Goal: Task Accomplishment & Management: Manage account settings

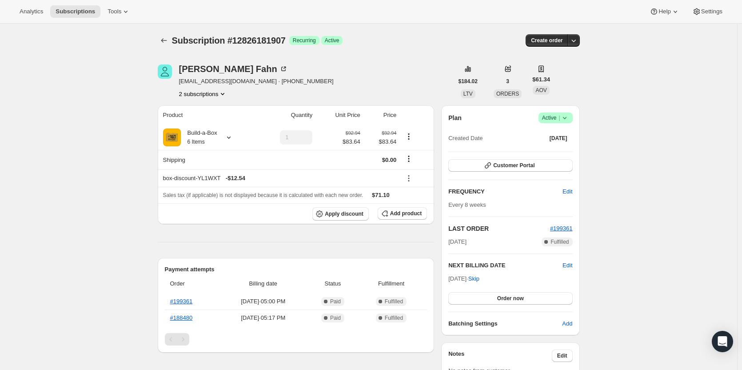
click at [554, 120] on span "Active |" at bounding box center [555, 117] width 27 height 9
click at [557, 154] on span "Cancel subscription" at bounding box center [558, 150] width 50 height 7
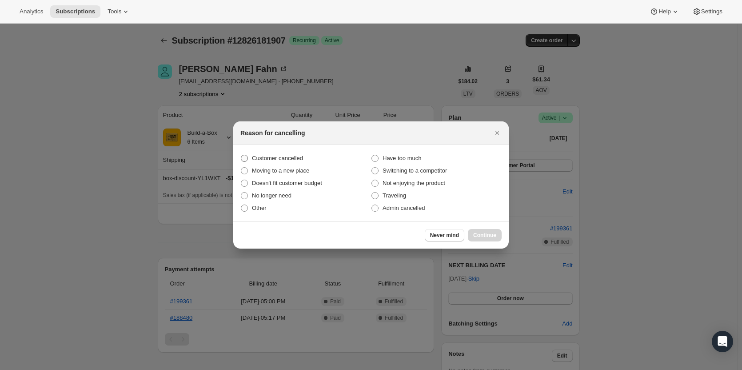
click at [280, 155] on span "Customer cancelled" at bounding box center [277, 158] width 51 height 7
click at [241, 155] on input "Customer cancelled" at bounding box center [241, 155] width 0 height 0
radio input "true"
click at [497, 233] on button "Continue" at bounding box center [485, 235] width 34 height 12
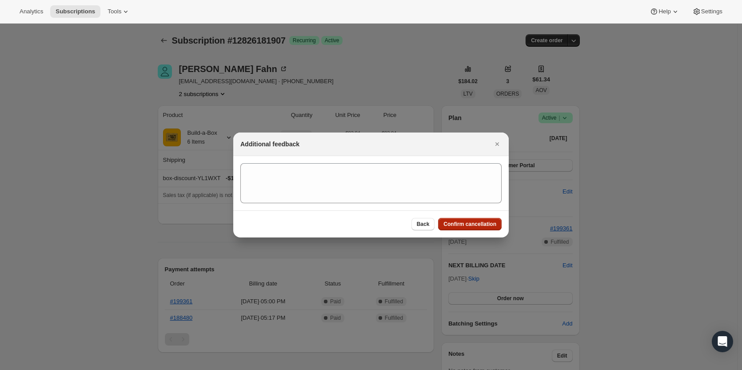
click at [463, 225] on span "Confirm cancellation" at bounding box center [470, 224] width 53 height 7
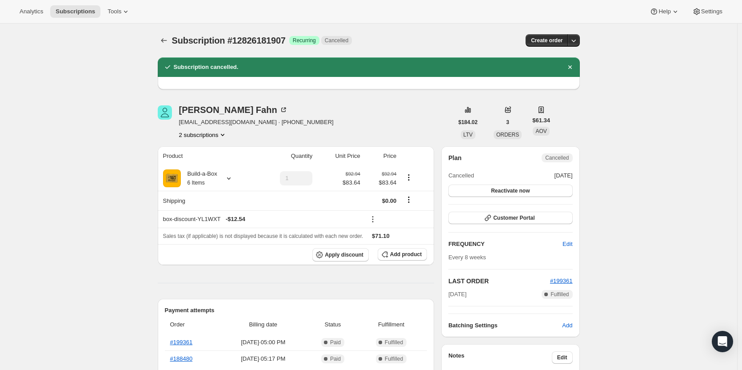
click at [213, 137] on button "2 subscriptions" at bounding box center [203, 134] width 48 height 9
click at [213, 160] on button "15315009811" at bounding box center [205, 166] width 67 height 14
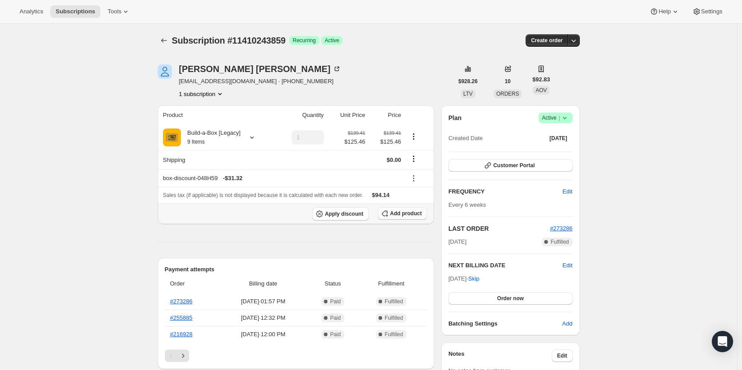
click at [404, 209] on button "Add product" at bounding box center [402, 213] width 49 height 12
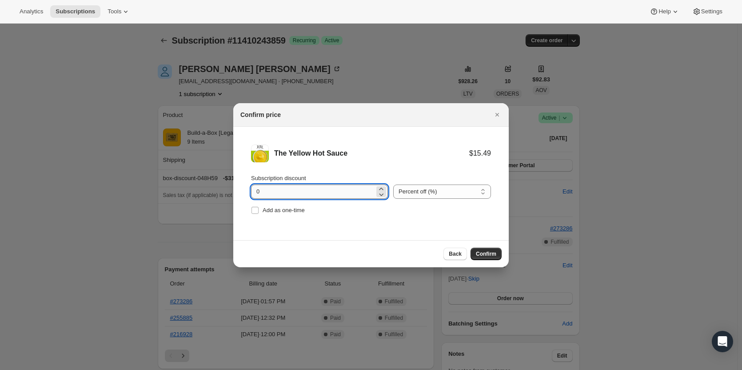
click at [265, 193] on input "0" at bounding box center [313, 192] width 124 height 14
type input "100"
click at [268, 204] on label "Add as one-time" at bounding box center [278, 210] width 54 height 12
click at [259, 207] on input "Add as one-time" at bounding box center [255, 210] width 7 height 7
checkbox input "true"
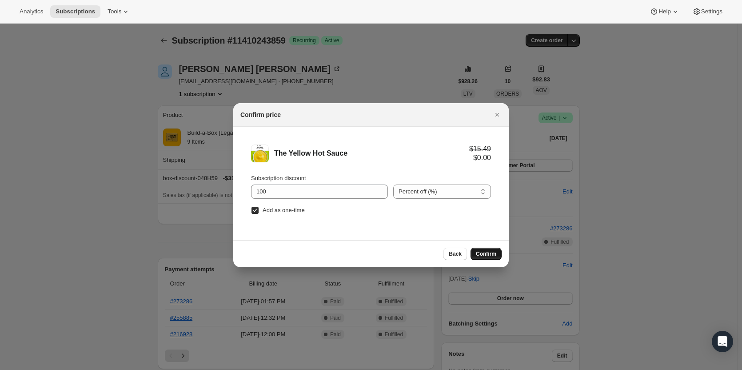
click at [483, 252] on span "Confirm" at bounding box center [486, 253] width 20 height 7
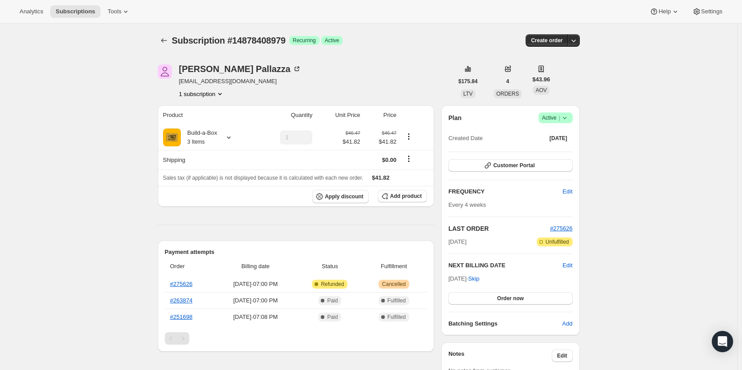
click at [568, 117] on icon at bounding box center [565, 117] width 9 height 9
click at [550, 147] on span "Cancel subscription" at bounding box center [558, 150] width 50 height 7
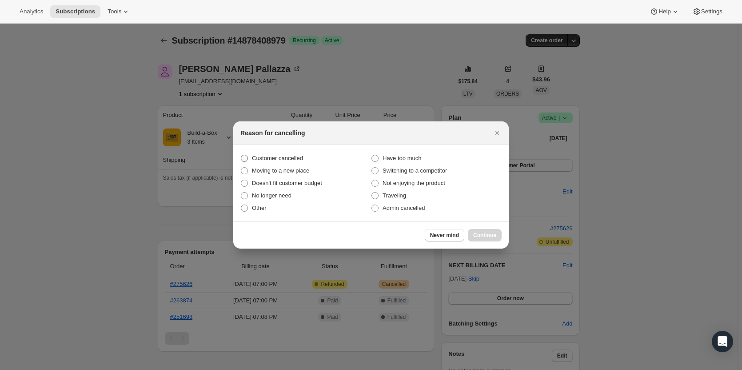
click at [289, 159] on span "Customer cancelled" at bounding box center [277, 158] width 51 height 7
click at [241, 155] on input "Customer cancelled" at bounding box center [241, 155] width 0 height 0
radio input "true"
click at [481, 239] on button "Continue" at bounding box center [485, 235] width 34 height 12
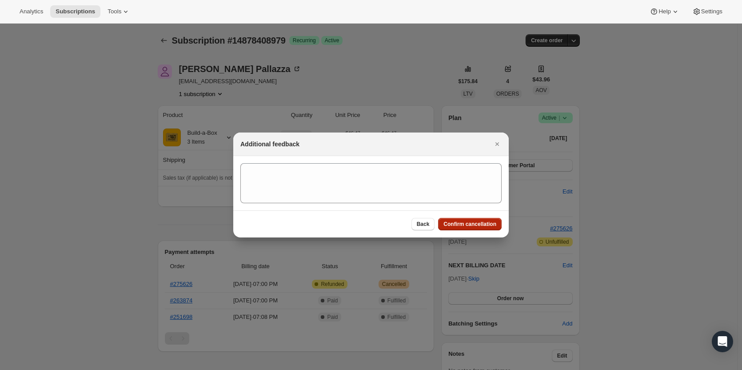
click at [477, 229] on button "Confirm cancellation" at bounding box center [470, 224] width 64 height 12
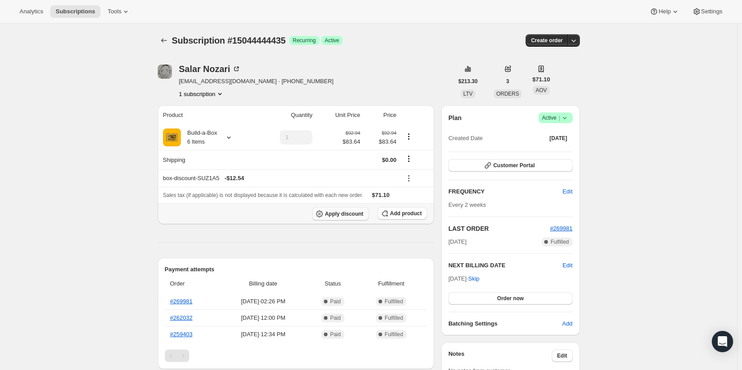
click at [352, 213] on span "Apply discount" at bounding box center [344, 213] width 39 height 7
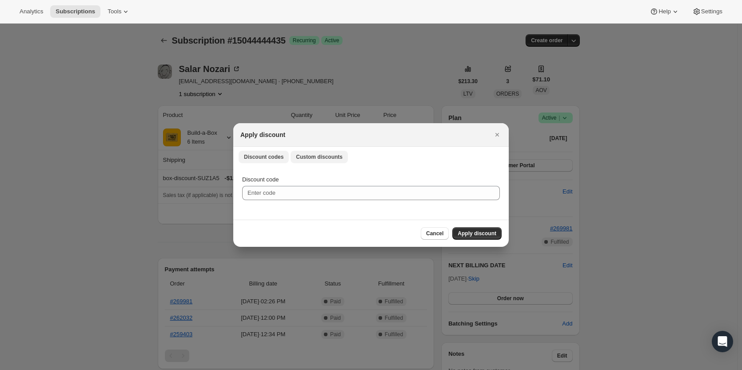
click at [321, 154] on span "Custom discounts" at bounding box center [319, 156] width 47 height 7
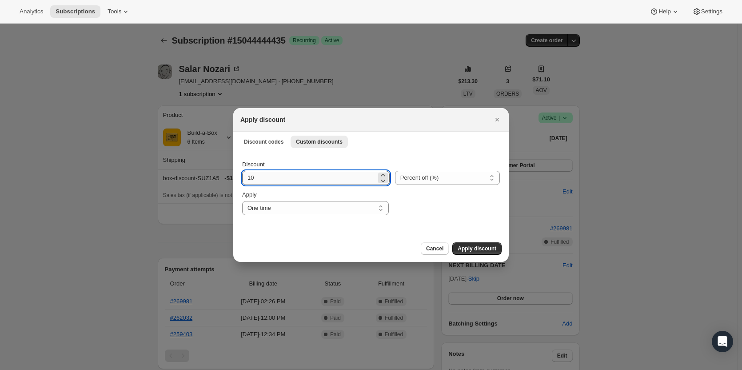
click at [361, 177] on input "10" at bounding box center [309, 178] width 134 height 14
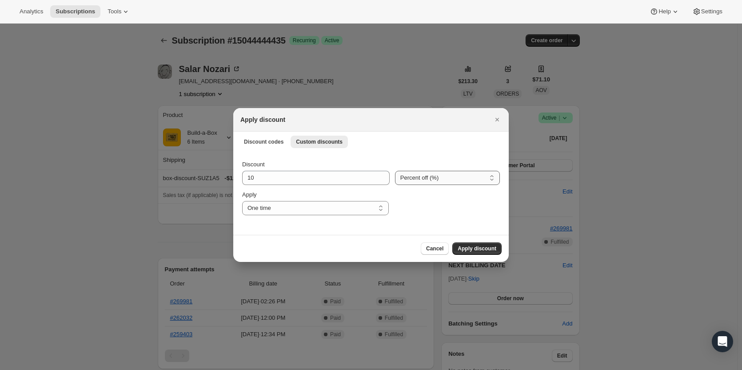
click at [418, 177] on select "Percent off (%) Amount off ($)" at bounding box center [447, 178] width 105 height 14
select select "fixed"
click at [395, 171] on select "Percent off (%) Amount off ($)" at bounding box center [447, 178] width 105 height 14
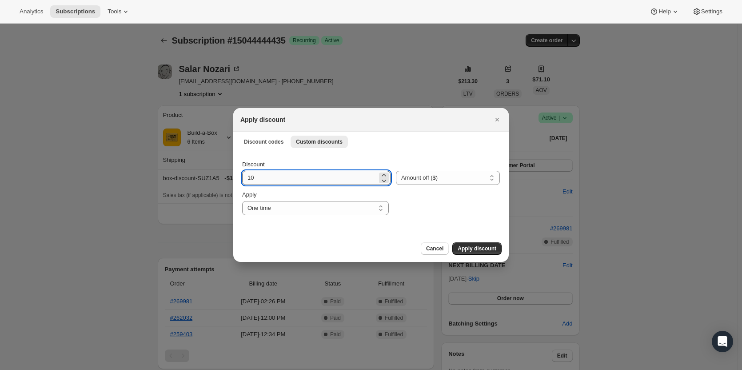
click at [274, 178] on input "10" at bounding box center [309, 178] width 135 height 14
type input "1"
type input "23.70"
click at [492, 249] on span "Apply discount" at bounding box center [477, 248] width 39 height 7
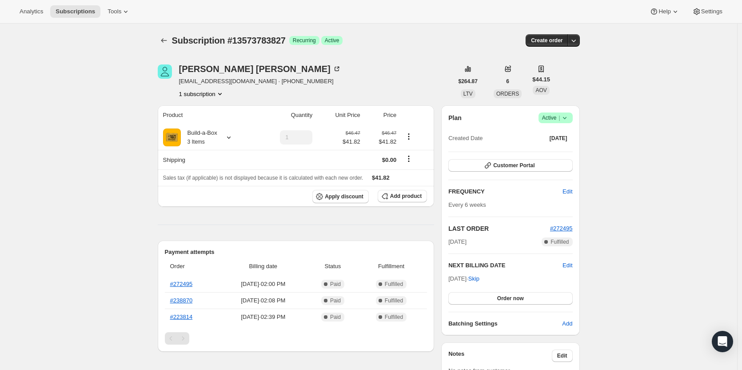
click at [570, 117] on icon at bounding box center [565, 117] width 9 height 9
click at [570, 150] on span "Cancel subscription" at bounding box center [558, 150] width 50 height 7
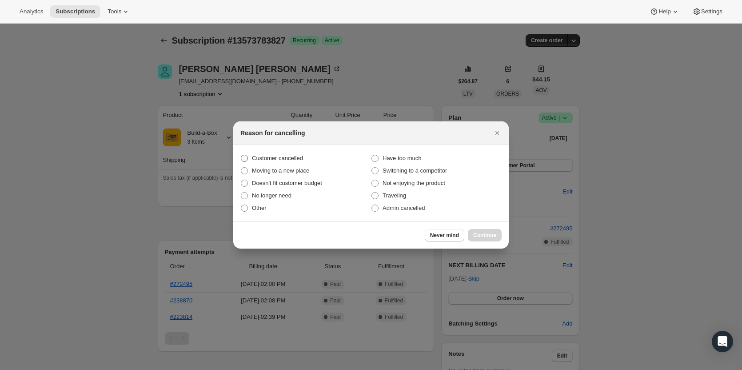
click at [285, 162] on span "Customer cancelled" at bounding box center [277, 158] width 51 height 9
click at [241, 155] on input "Customer cancelled" at bounding box center [241, 155] width 0 height 0
radio input "true"
click at [486, 236] on span "Continue" at bounding box center [484, 235] width 23 height 7
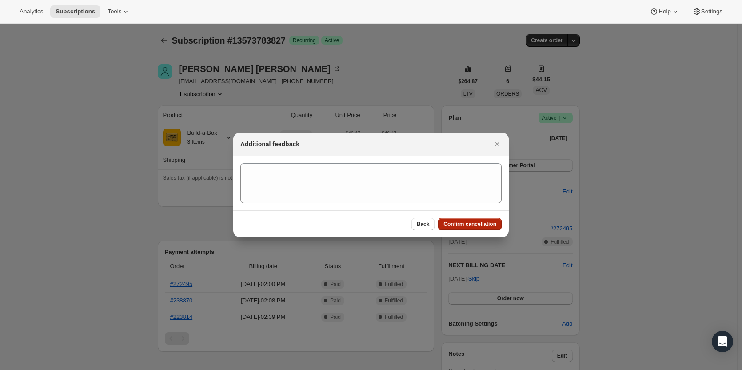
click at [482, 228] on button "Confirm cancellation" at bounding box center [470, 224] width 64 height 12
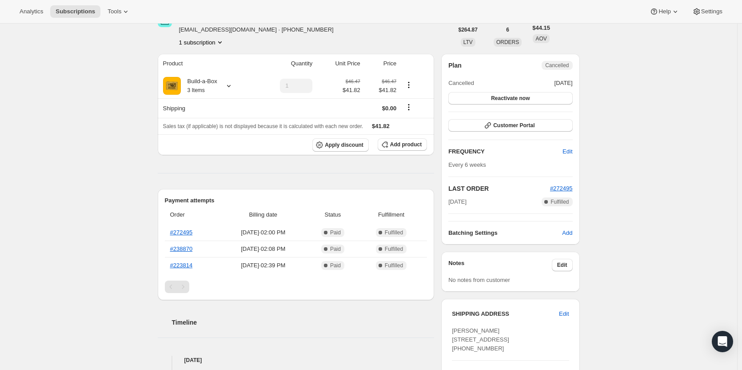
scroll to position [44, 0]
